Goal: Information Seeking & Learning: Learn about a topic

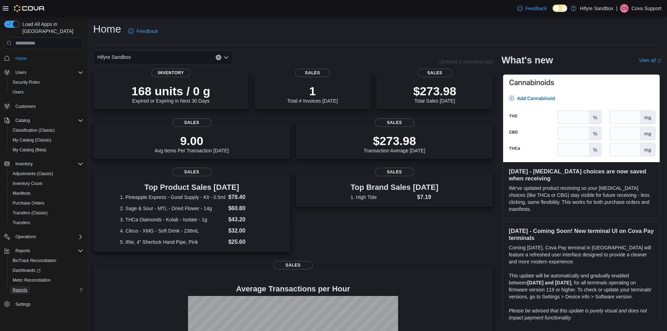
click at [21, 287] on span "Reports" at bounding box center [20, 290] width 15 height 6
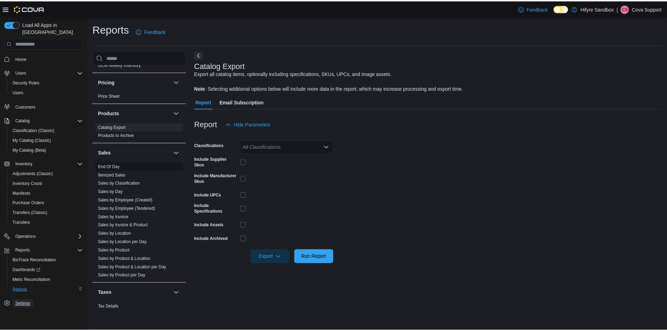
scroll to position [314, 0]
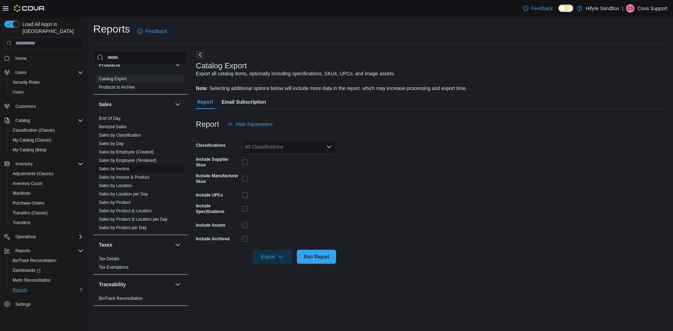
click at [117, 167] on link "Sales by Invoice" at bounding box center [114, 168] width 30 height 5
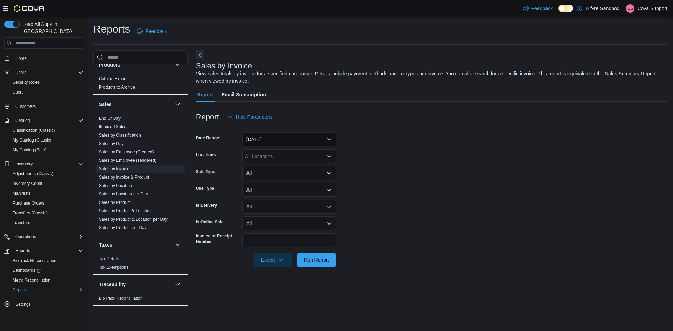
click at [296, 138] on button "Yesterday" at bounding box center [289, 139] width 94 height 14
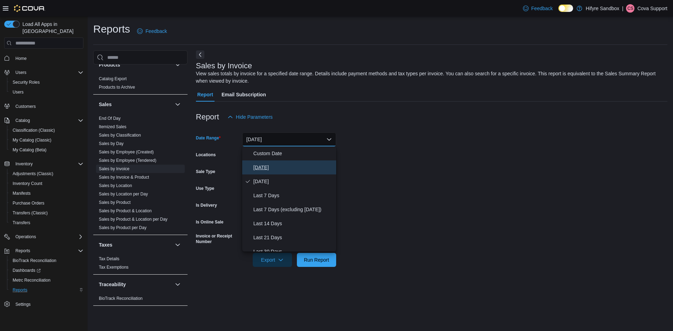
click at [265, 165] on span "Today" at bounding box center [293, 167] width 80 height 8
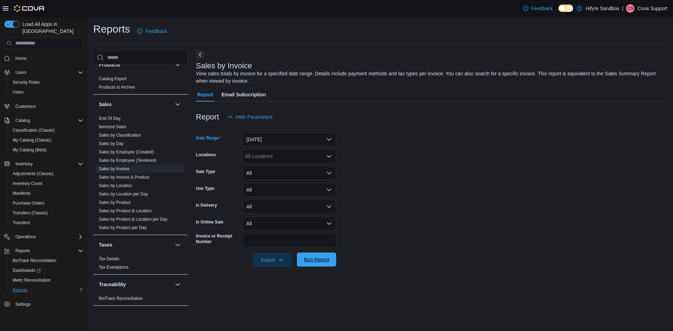
click at [316, 260] on span "Run Report" at bounding box center [316, 259] width 25 height 7
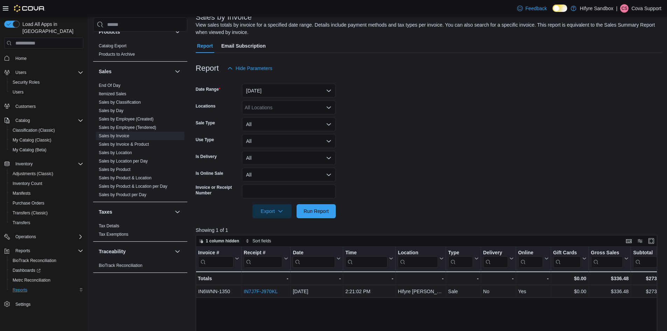
scroll to position [140, 0]
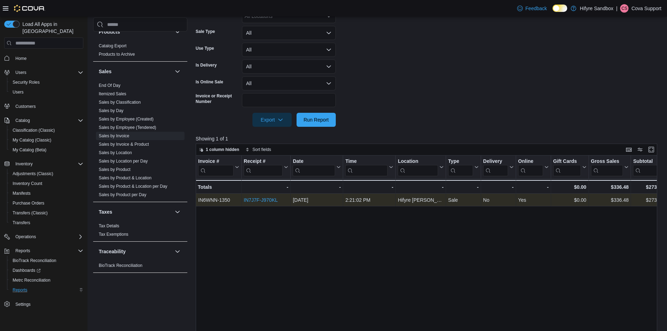
click at [260, 200] on link "IN7J7F-J970KL" at bounding box center [261, 200] width 34 height 6
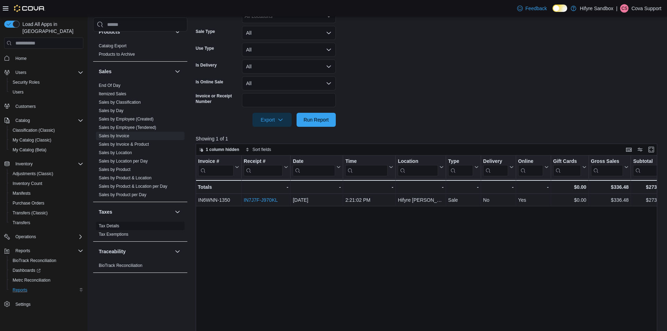
click at [110, 226] on link "Tax Details" at bounding box center [109, 226] width 21 height 5
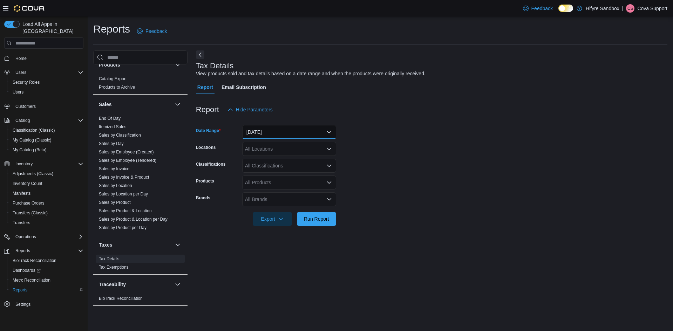
click at [296, 128] on button "[DATE]" at bounding box center [289, 132] width 94 height 14
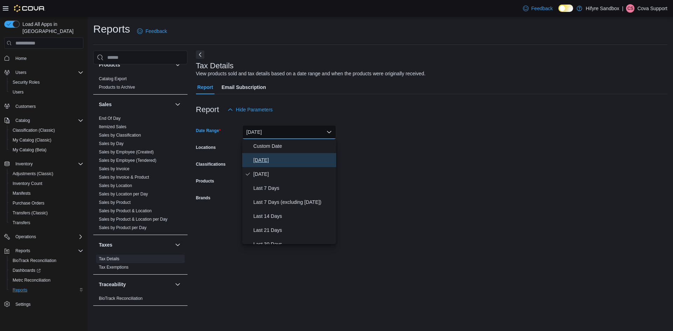
click at [273, 158] on span "[DATE]" at bounding box center [293, 160] width 80 height 8
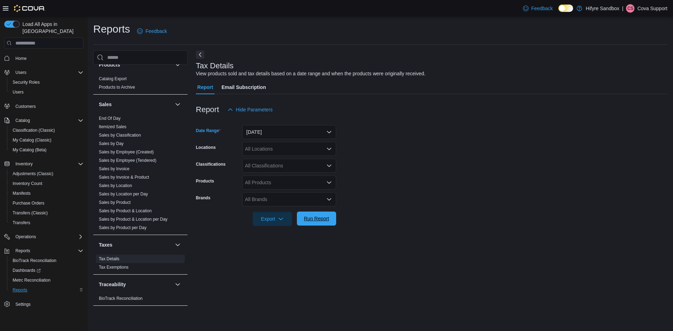
click at [318, 216] on span "Run Report" at bounding box center [316, 218] width 25 height 7
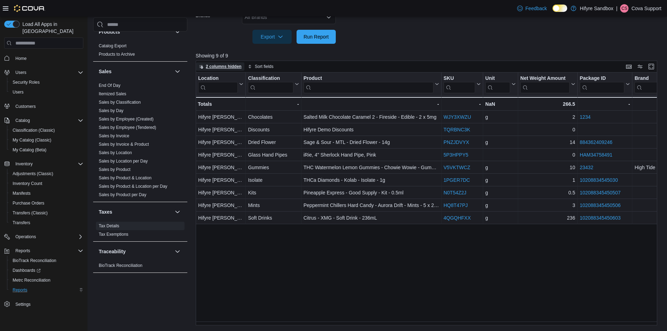
click at [201, 66] on icon "button" at bounding box center [201, 66] width 4 height 4
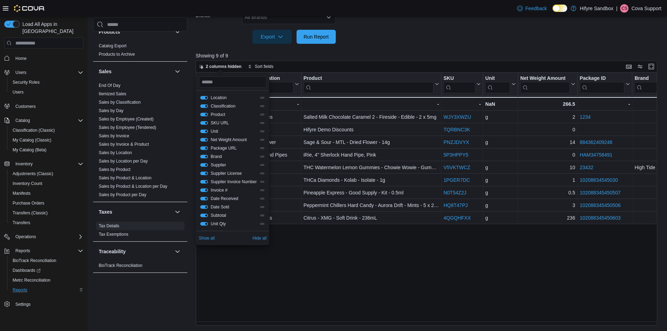
click at [205, 98] on button "Location" at bounding box center [204, 98] width 8 height 4
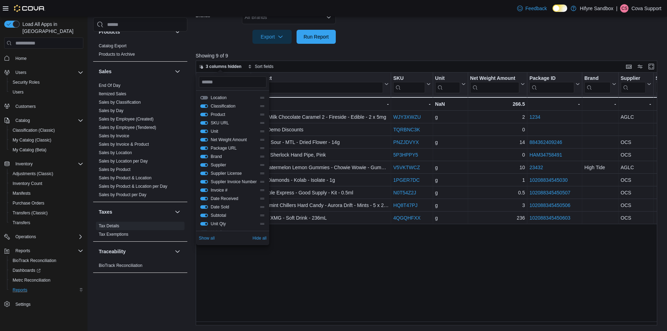
click at [203, 106] on button "Classification" at bounding box center [204, 106] width 8 height 4
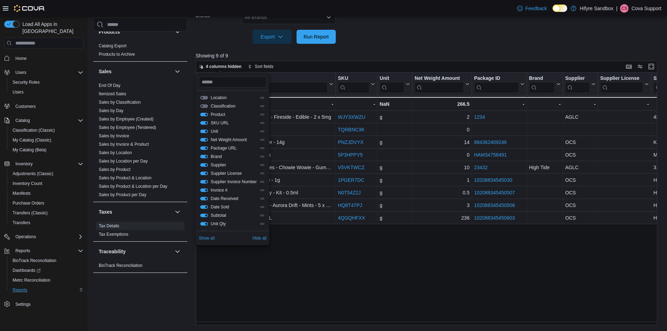
click at [203, 132] on button "Unit" at bounding box center [204, 132] width 8 height 4
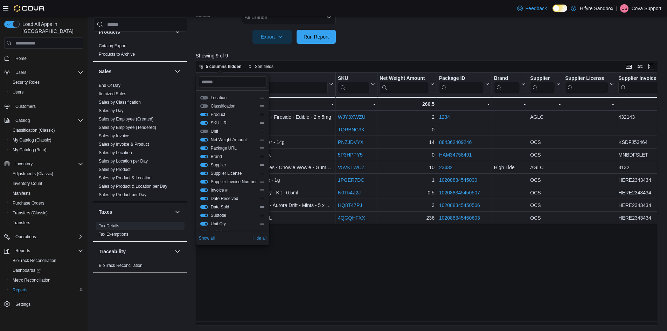
click at [203, 140] on button "Net Weight Amount" at bounding box center [204, 140] width 8 height 4
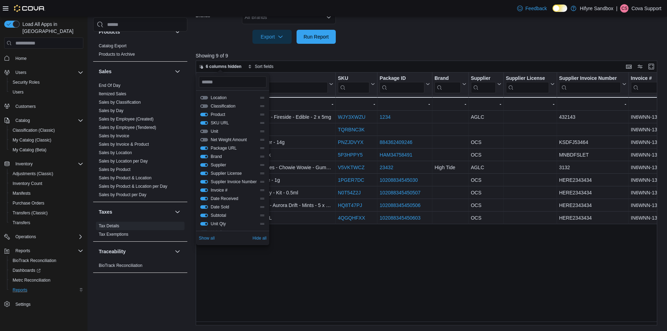
click at [204, 146] on div "Package URL" at bounding box center [232, 148] width 65 height 6
click at [205, 146] on button "Package URL" at bounding box center [204, 148] width 8 height 4
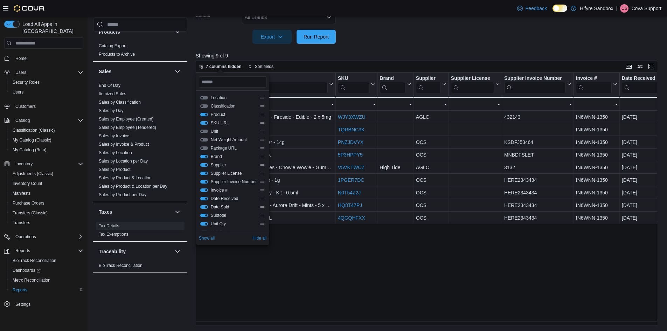
click at [204, 155] on div "Brand" at bounding box center [232, 157] width 65 height 6
click at [204, 157] on button "Brand" at bounding box center [204, 157] width 8 height 4
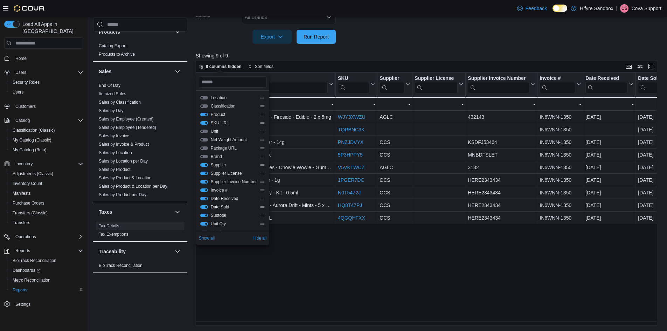
click at [205, 165] on button "Supplier" at bounding box center [204, 165] width 8 height 4
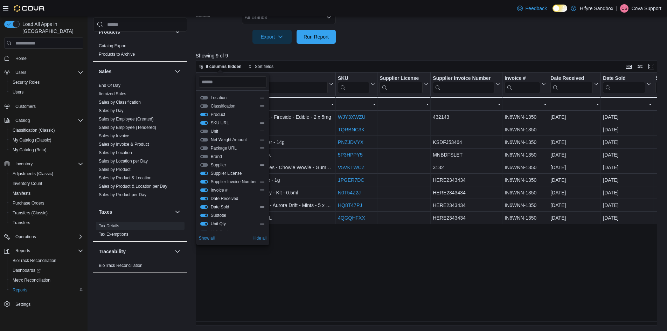
click at [205, 173] on button "Supplier License" at bounding box center [204, 174] width 8 height 4
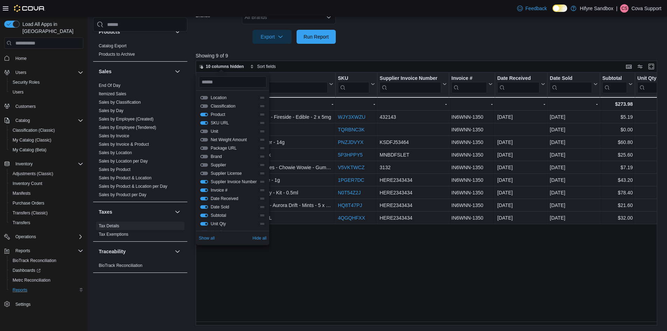
click at [205, 181] on button "Supplier Invoice Number" at bounding box center [204, 182] width 8 height 4
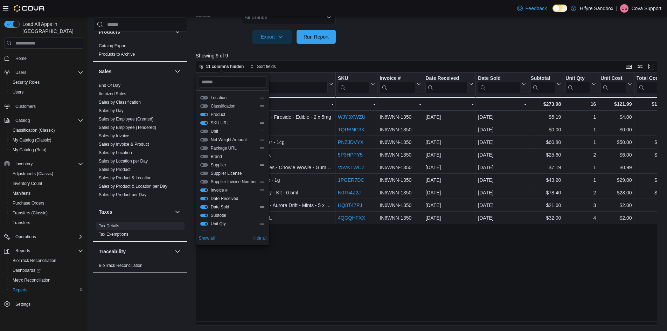
click at [205, 198] on button "Date Received" at bounding box center [204, 199] width 8 height 4
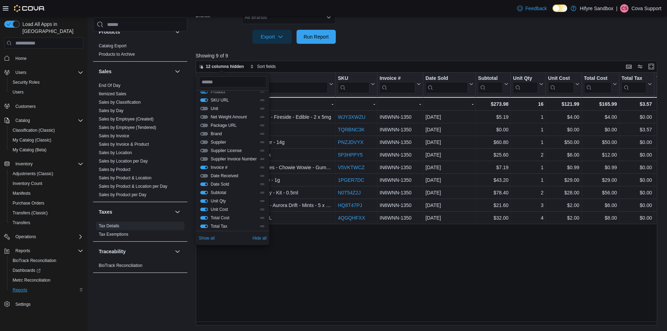
scroll to position [35, 0]
click at [203, 197] on button "Unit Cost" at bounding box center [204, 198] width 8 height 4
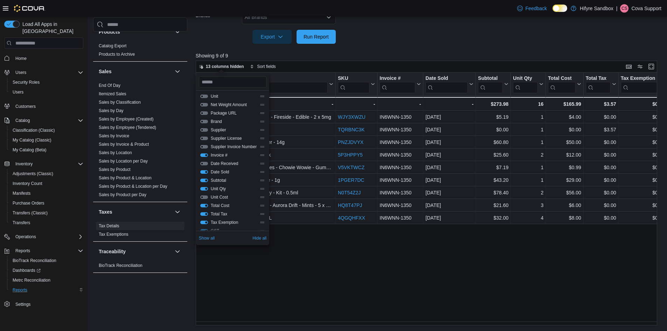
click at [201, 204] on button "Total Cost" at bounding box center [204, 206] width 8 height 4
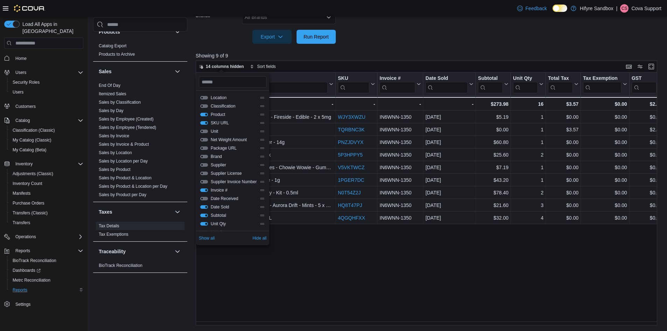
scroll to position [147, 0]
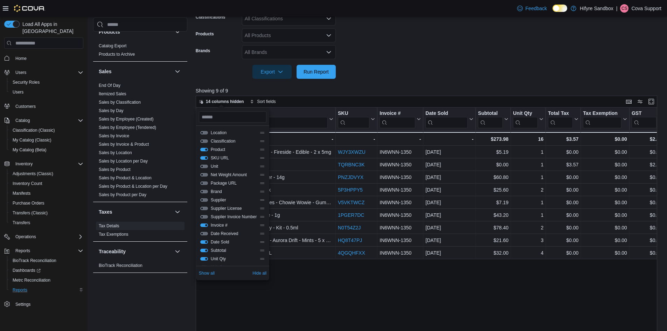
click at [202, 158] on button "SKU URL" at bounding box center [204, 158] width 8 height 4
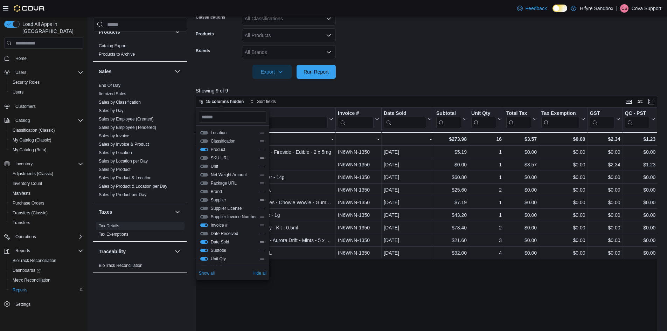
click at [308, 300] on div "Product Click to view column header actions Invoice # Click to view column head…" at bounding box center [429, 234] width 467 height 253
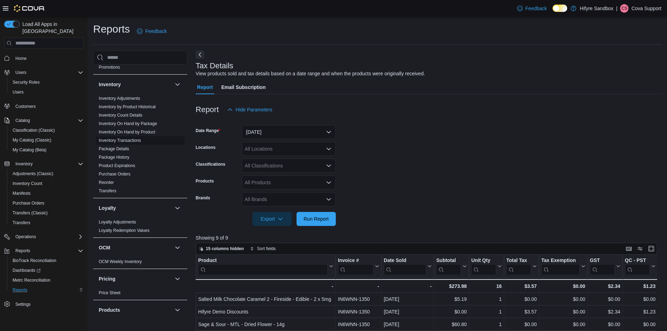
scroll to position [0, 0]
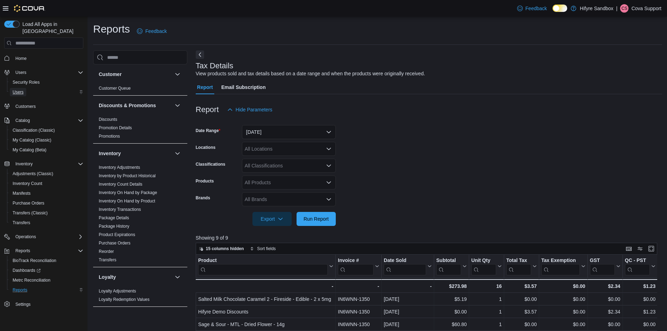
click at [18, 89] on span "Users" at bounding box center [18, 92] width 11 height 6
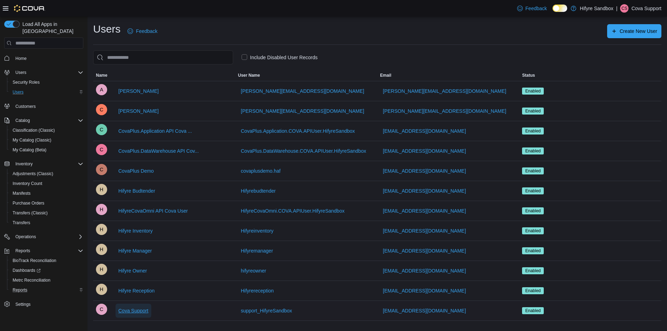
click at [142, 309] on span "Cova Support" at bounding box center [133, 310] width 30 height 7
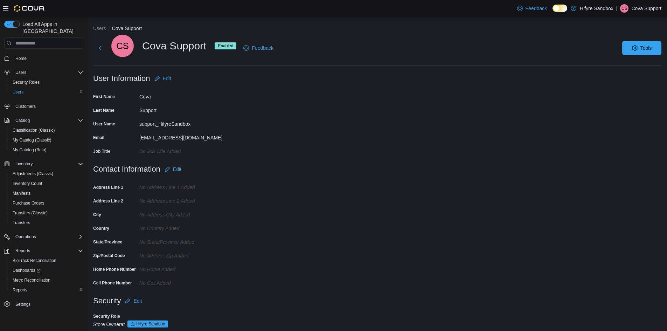
scroll to position [11, 0]
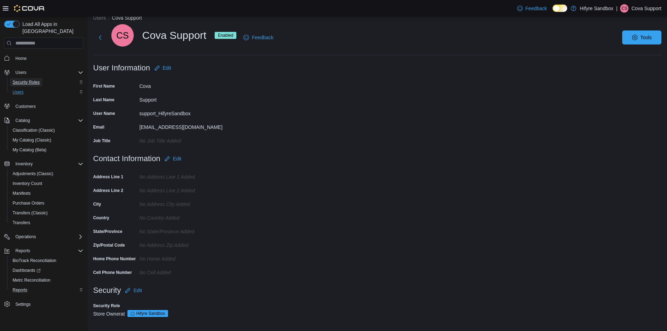
click at [33, 80] on span "Security Roles" at bounding box center [26, 83] width 27 height 6
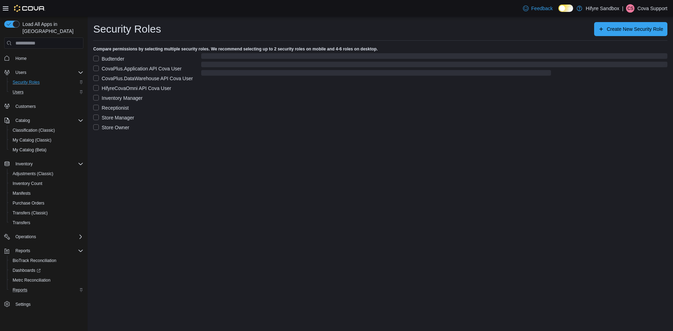
click at [96, 128] on label "Store Owner" at bounding box center [111, 127] width 36 height 8
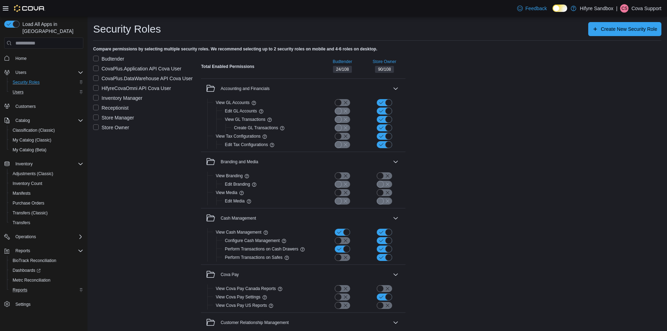
click at [97, 58] on label "Budtender" at bounding box center [108, 59] width 31 height 8
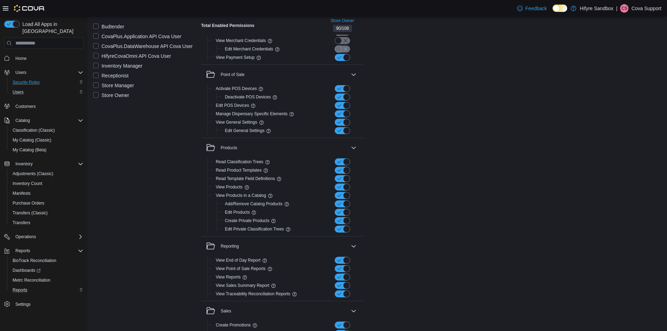
scroll to position [930, 0]
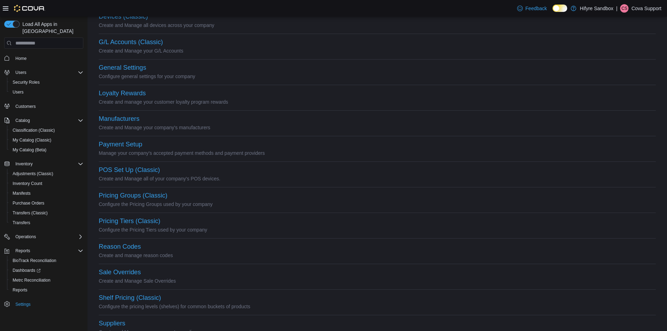
scroll to position [167, 0]
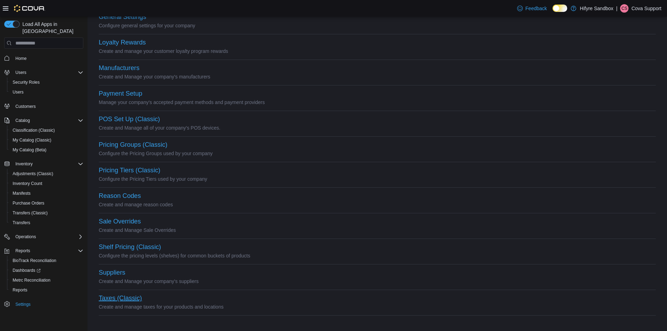
click at [113, 297] on button "Taxes (Classic)" at bounding box center [120, 298] width 43 height 7
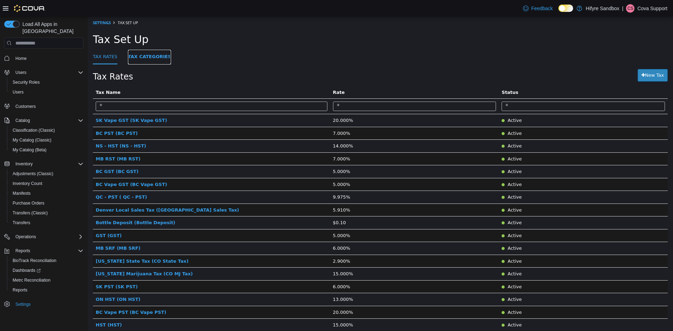
click at [153, 55] on link "Tax Categories" at bounding box center [149, 57] width 43 height 15
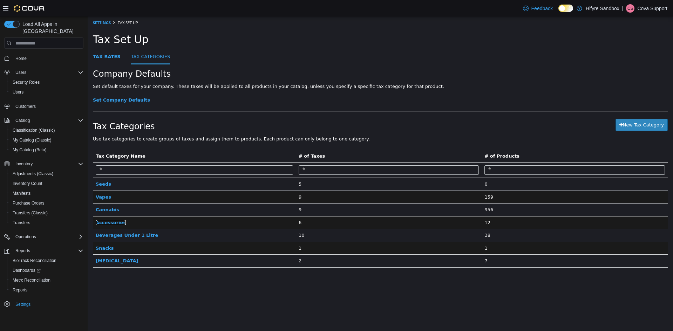
click at [109, 224] on span "Accessories" at bounding box center [111, 222] width 30 height 5
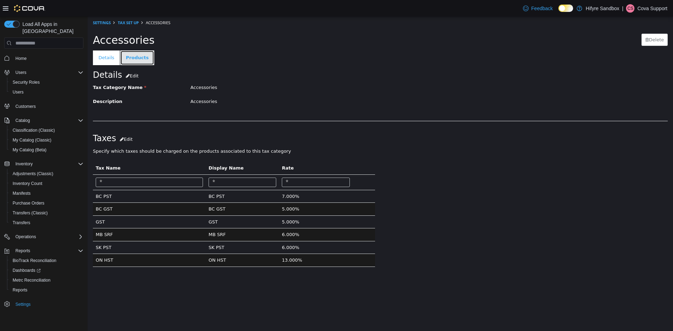
click at [137, 56] on link "Products" at bounding box center [137, 57] width 34 height 15
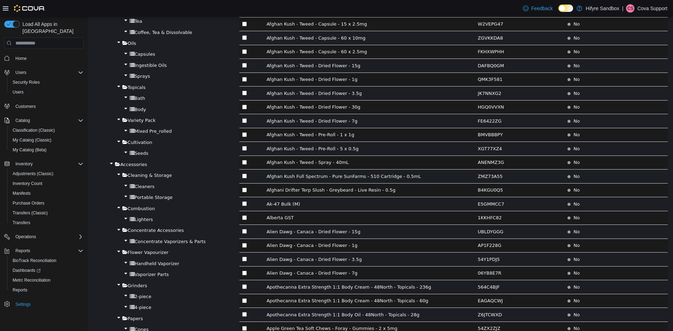
scroll to position [526, 0]
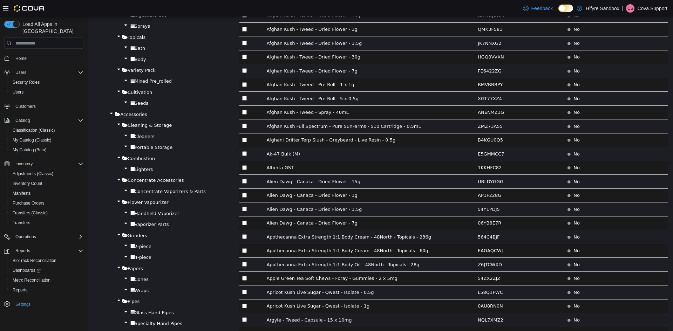
click at [132, 114] on span "Accessories" at bounding box center [133, 115] width 27 height 6
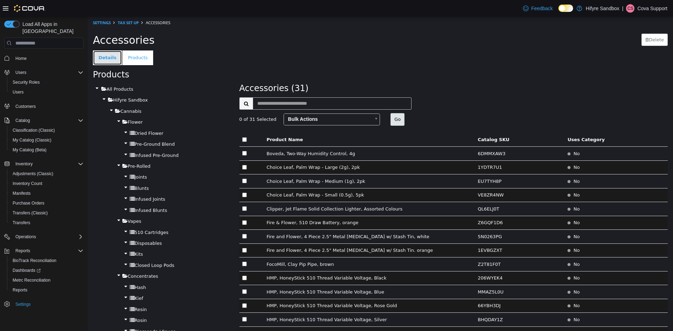
click at [108, 58] on link "Details" at bounding box center [107, 57] width 29 height 15
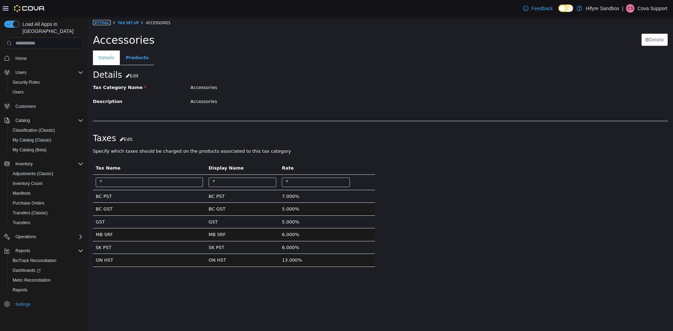
click at [103, 21] on link "Settings" at bounding box center [102, 22] width 18 height 5
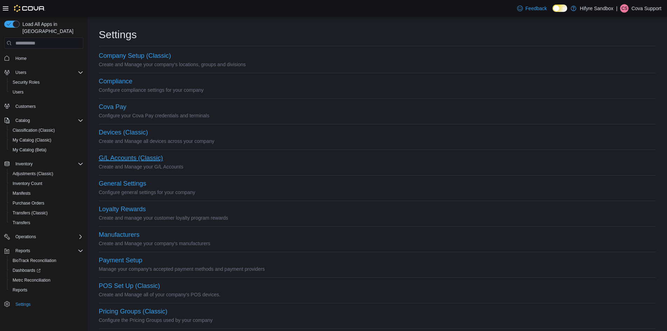
click at [115, 159] on button "G/L Accounts (Classic)" at bounding box center [131, 158] width 64 height 7
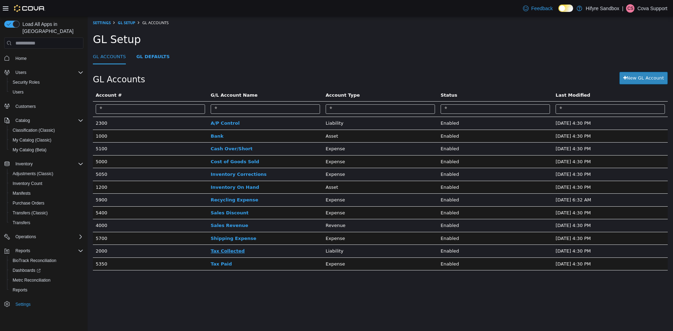
click at [222, 251] on link "Tax Collected" at bounding box center [228, 250] width 34 height 5
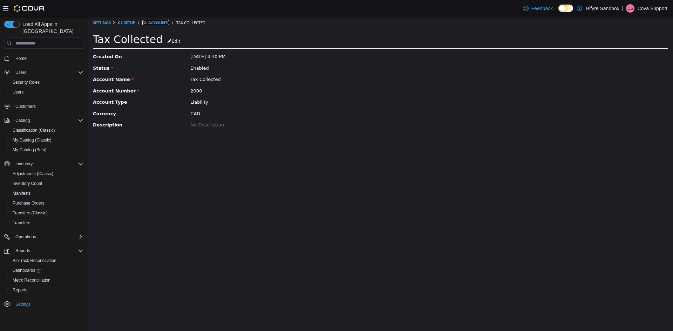
click at [152, 22] on link "GL Accounts" at bounding box center [155, 22] width 27 height 5
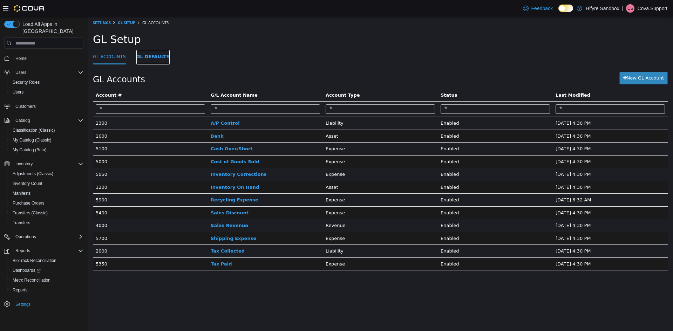
click at [148, 56] on link "GL Defaults" at bounding box center [152, 57] width 33 height 15
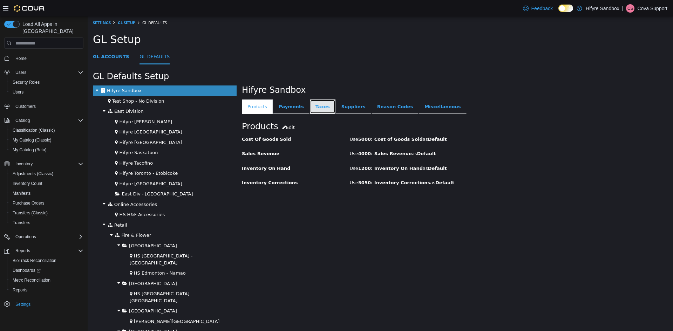
click at [313, 105] on link "Taxes" at bounding box center [323, 107] width 26 height 15
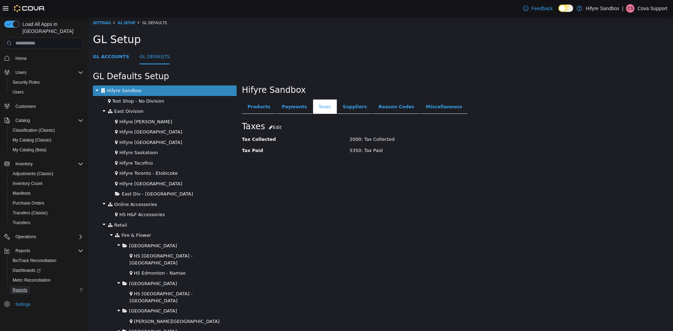
click at [21, 287] on span "Reports" at bounding box center [20, 290] width 15 height 6
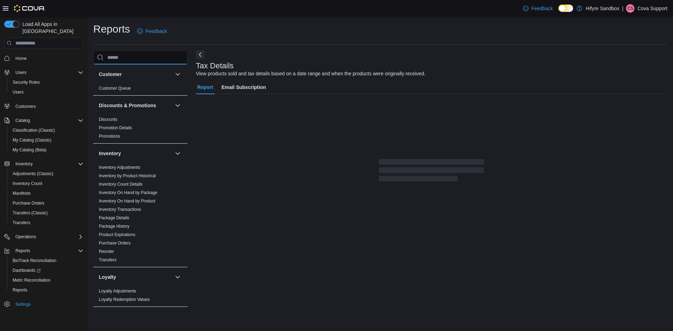
click at [120, 59] on input "search" at bounding box center [140, 57] width 94 height 14
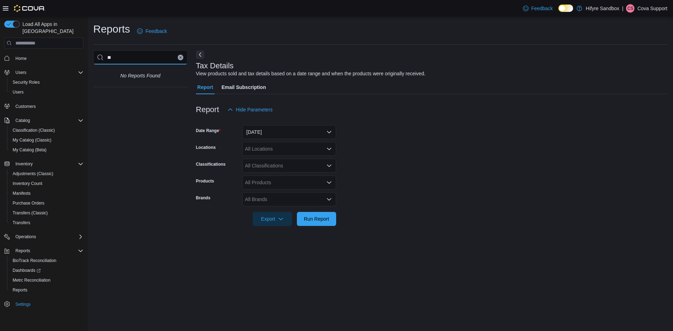
type input "*"
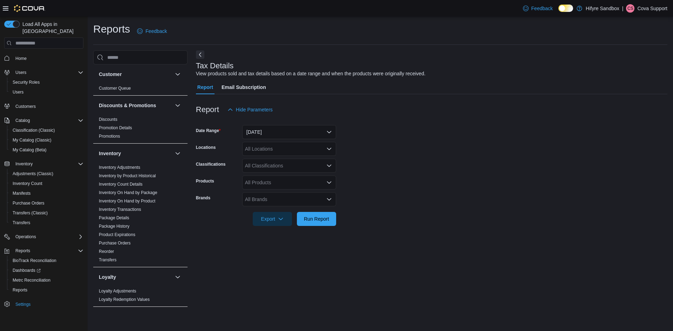
click at [364, 246] on div "Tax Details View products sold and tax details based on a date range and when t…" at bounding box center [431, 181] width 471 height 262
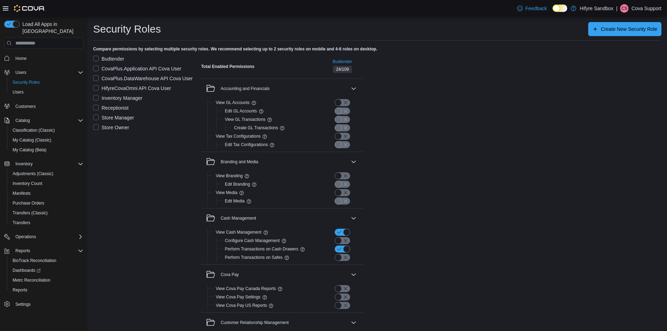
click at [96, 126] on label "Store Owner" at bounding box center [111, 127] width 36 height 8
click at [97, 59] on label "Budtender" at bounding box center [108, 59] width 31 height 8
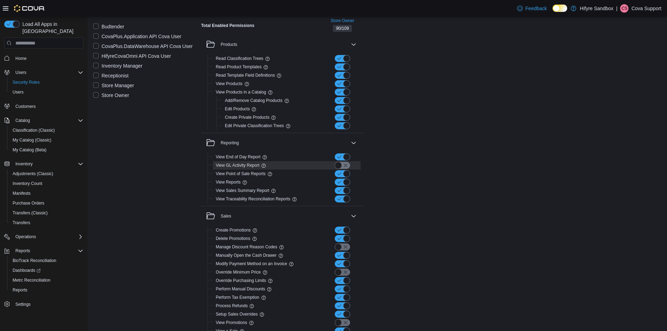
click at [347, 165] on button "button" at bounding box center [342, 165] width 15 height 7
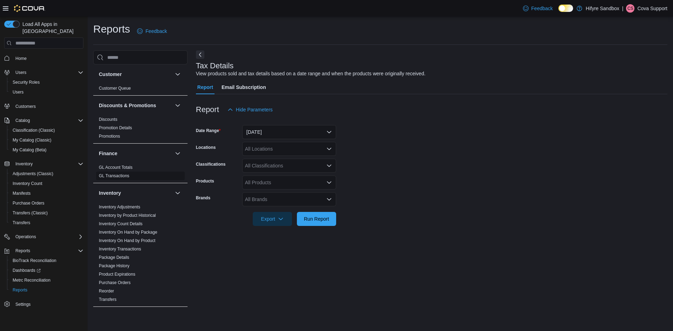
click at [121, 177] on link "GL Transactions" at bounding box center [114, 175] width 30 height 5
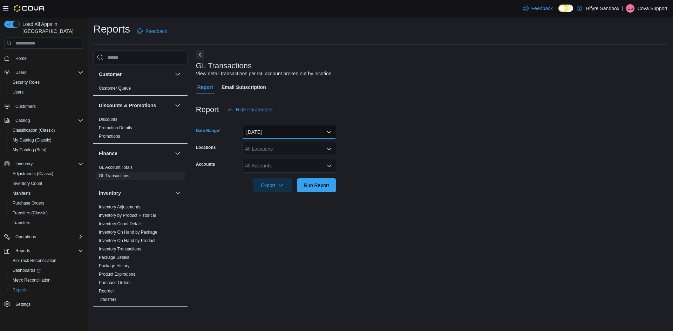
click at [284, 132] on button "[DATE]" at bounding box center [289, 132] width 94 height 14
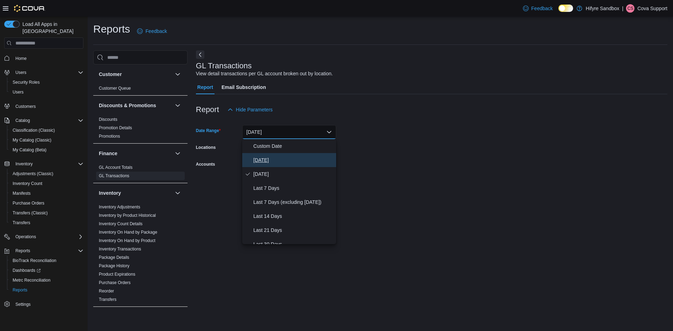
click at [276, 159] on span "[DATE]" at bounding box center [293, 160] width 80 height 8
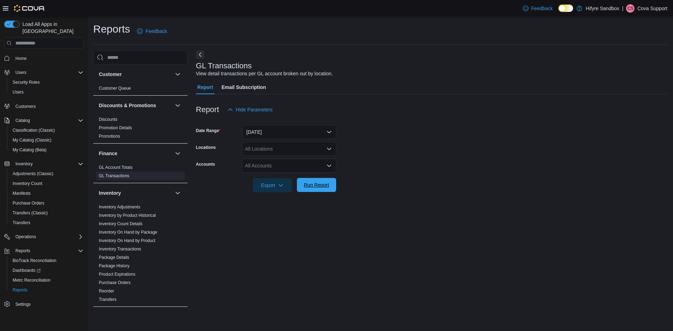
click at [317, 185] on span "Run Report" at bounding box center [316, 184] width 25 height 7
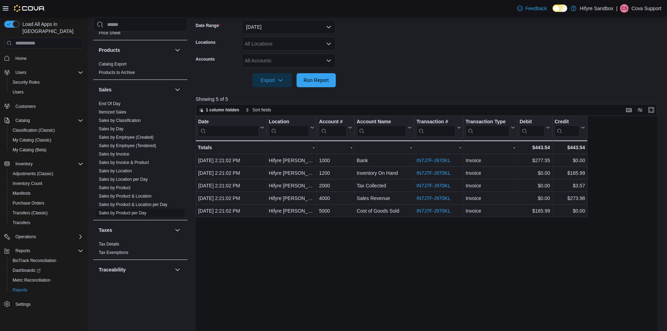
scroll to position [354, 0]
